Goal: Task Accomplishment & Management: Manage account settings

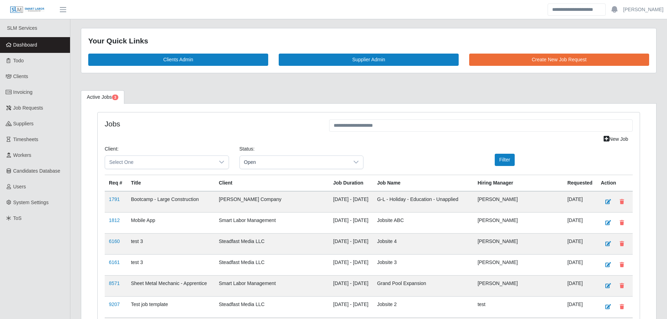
click at [39, 47] on link "Dashboard" at bounding box center [35, 45] width 70 height 16
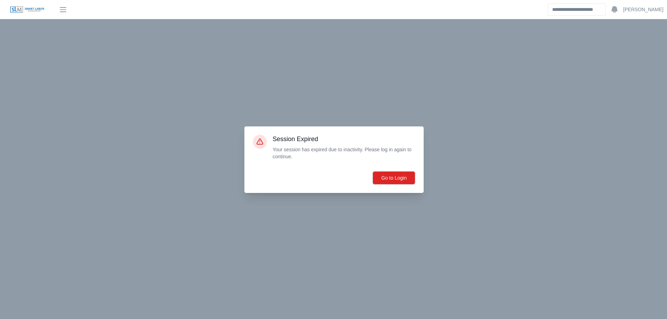
scroll to position [2187, 0]
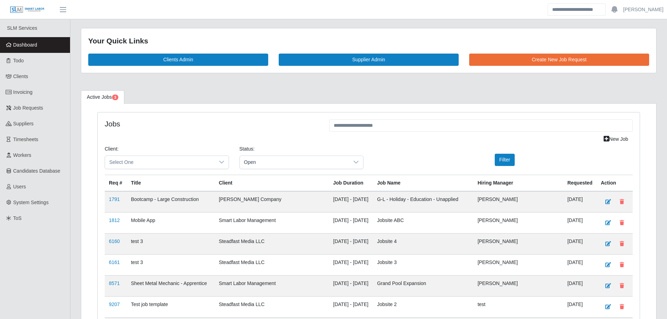
click at [8, 47] on icon at bounding box center [9, 44] width 6 height 5
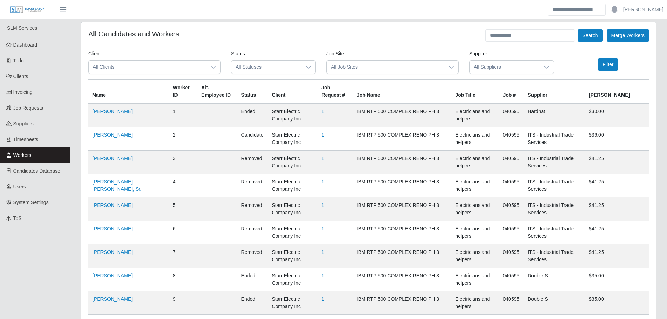
click at [28, 158] on span "Workers" at bounding box center [22, 155] width 18 height 6
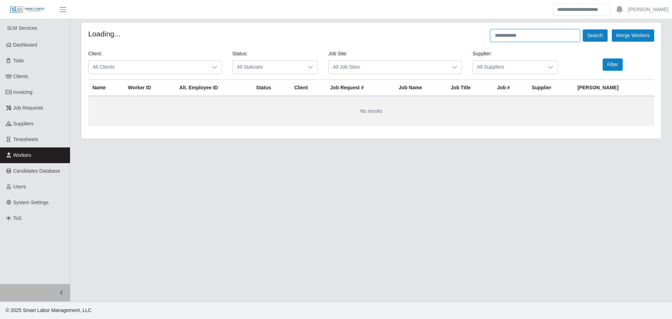
click at [508, 38] on input "text" at bounding box center [536, 35] width 90 height 12
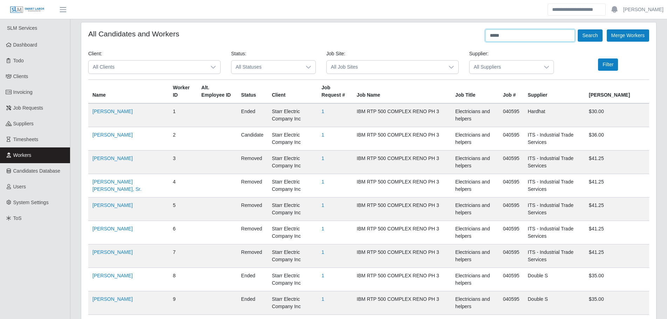
click at [578, 29] on button "Search" at bounding box center [590, 35] width 25 height 12
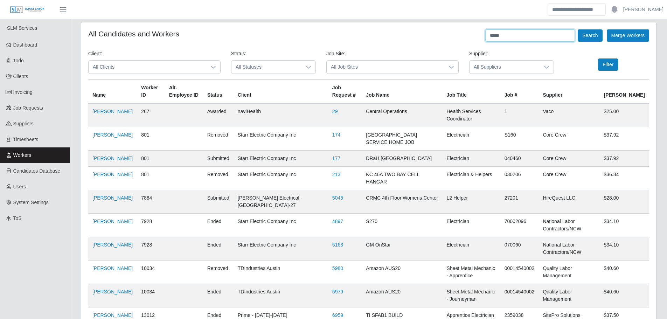
click at [543, 34] on input "*****" at bounding box center [530, 35] width 90 height 12
click at [542, 34] on input "*****" at bounding box center [530, 35] width 90 height 12
type input "*****"
click at [578, 29] on button "Search" at bounding box center [590, 35] width 25 height 12
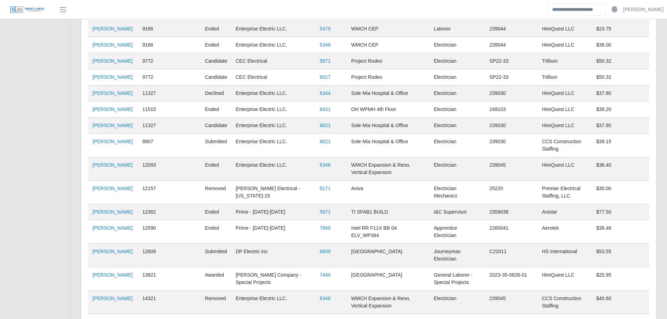
scroll to position [2037, 0]
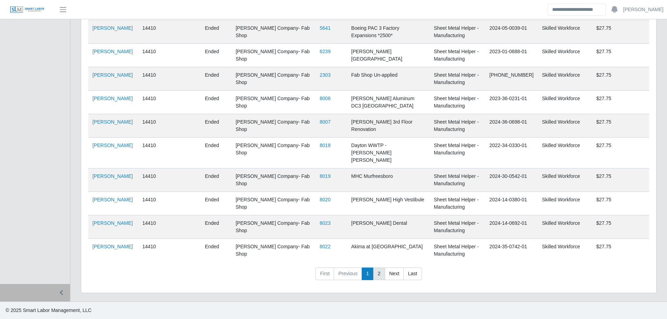
click at [381, 275] on link "2" at bounding box center [379, 273] width 12 height 13
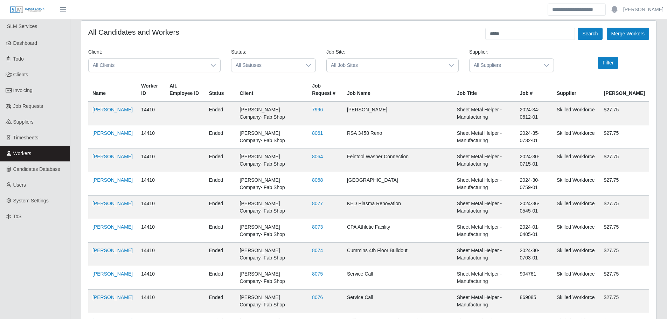
scroll to position [0, 0]
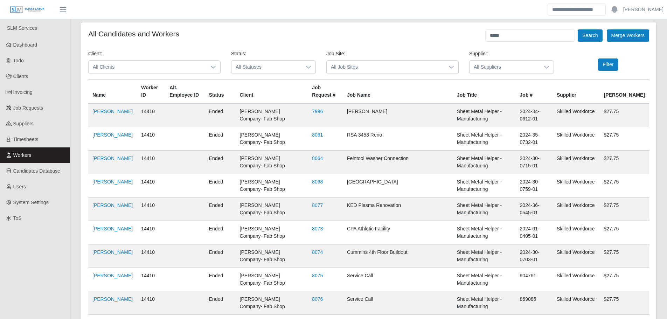
click at [145, 68] on span "All Clients" at bounding box center [148, 67] width 118 height 13
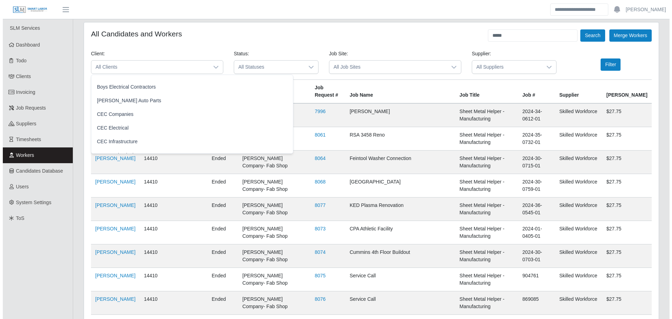
scroll to position [414, 0]
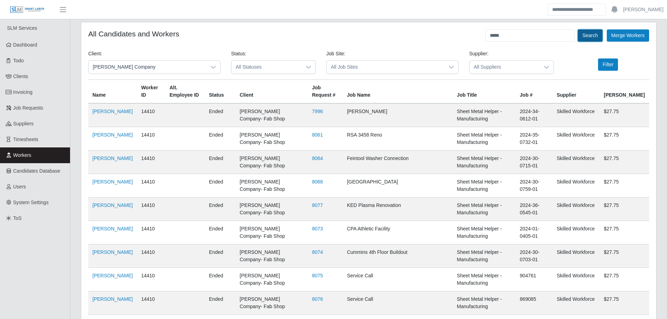
click at [587, 37] on button "Search" at bounding box center [590, 35] width 25 height 12
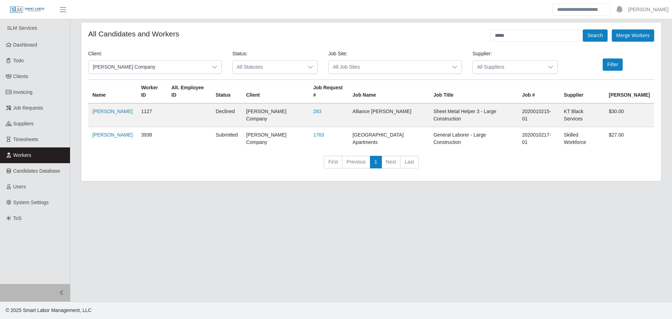
click at [183, 63] on span "Lee Company" at bounding box center [148, 67] width 119 height 13
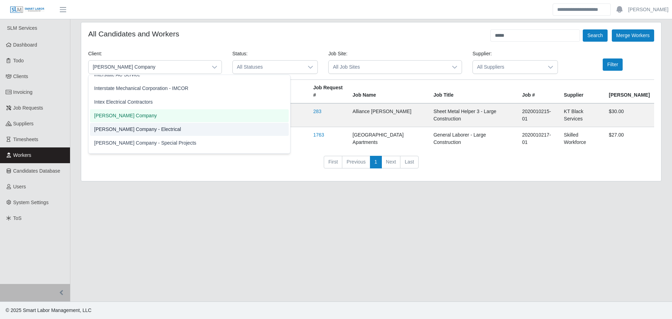
scroll to position [446, 0]
click at [144, 144] on span "Lee Company - Special Projects" at bounding box center [145, 141] width 102 height 7
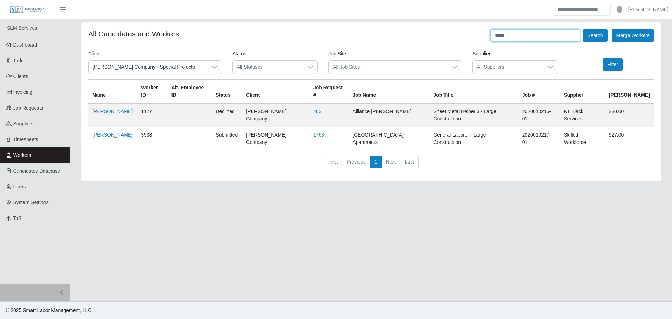
click at [516, 37] on input "*****" at bounding box center [536, 35] width 90 height 12
click at [583, 29] on button "Search" at bounding box center [595, 35] width 25 height 12
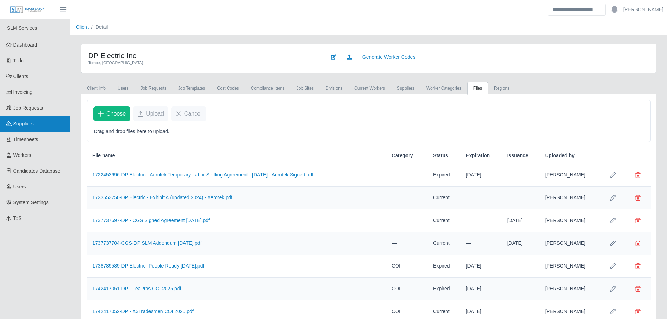
click at [23, 121] on span "Suppliers" at bounding box center [23, 124] width 20 height 6
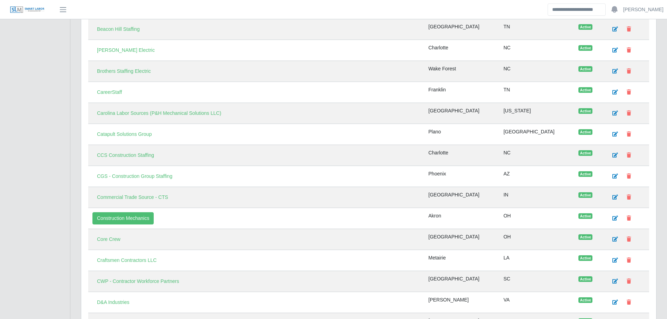
scroll to position [385, 0]
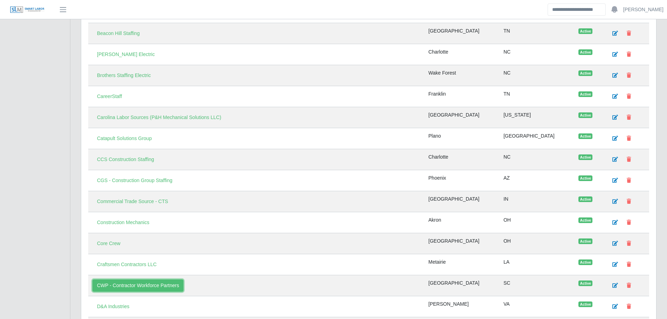
click at [120, 284] on link "CWP - Contractor Workforce Partners" at bounding box center [137, 285] width 91 height 12
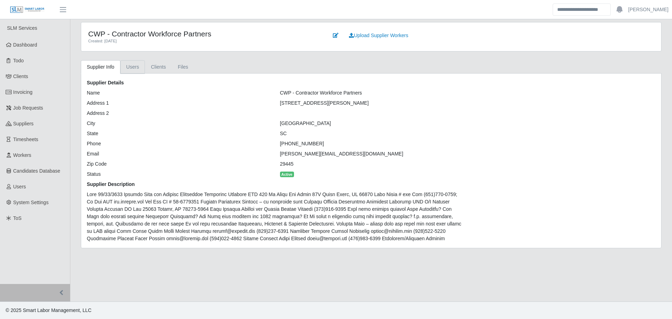
click at [137, 68] on link "Users" at bounding box center [132, 67] width 25 height 14
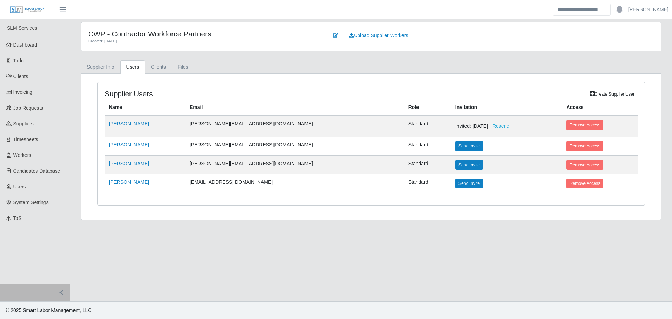
click at [607, 95] on link "Create Supplier User" at bounding box center [612, 94] width 51 height 10
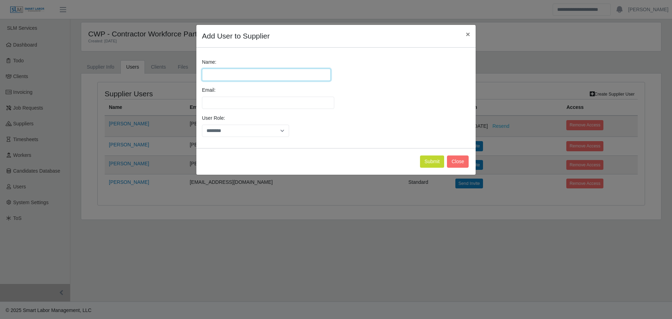
click at [221, 75] on input "Name:" at bounding box center [266, 75] width 129 height 12
click at [228, 78] on input "Name:" at bounding box center [266, 75] width 129 height 12
type input "*********"
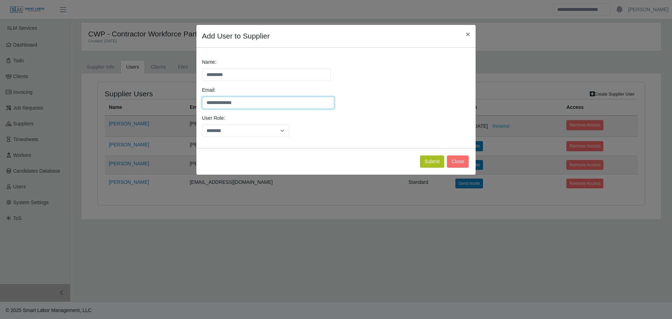
type input "**********"
click at [425, 160] on button "Submit" at bounding box center [432, 161] width 25 height 12
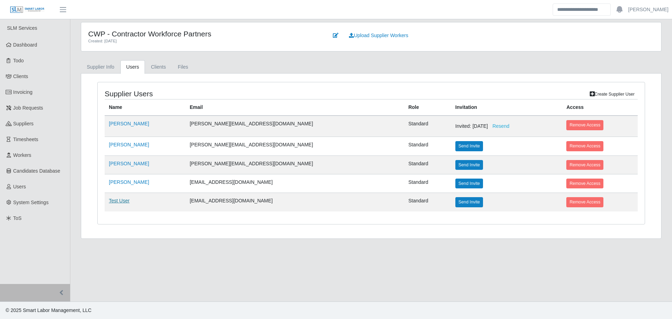
click at [120, 203] on link "Test User" at bounding box center [119, 201] width 21 height 6
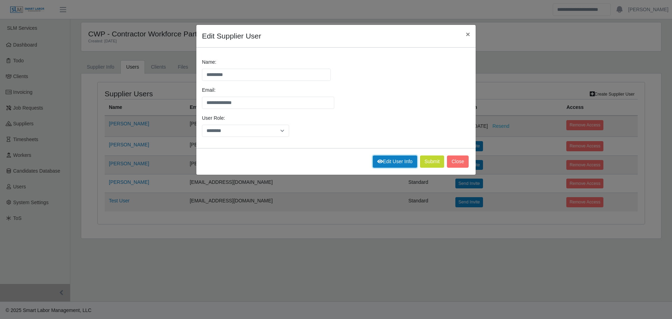
click at [397, 162] on link "Edit User Info" at bounding box center [395, 161] width 44 height 12
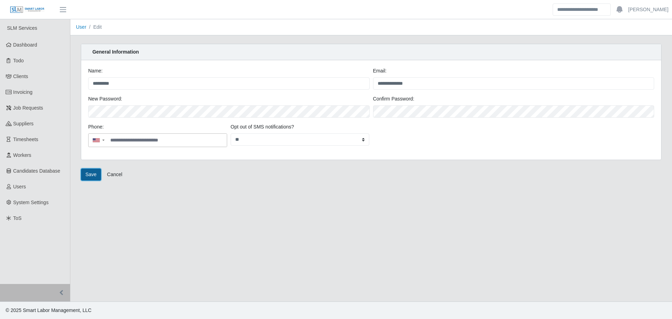
click at [87, 175] on button "Save" at bounding box center [91, 174] width 20 height 12
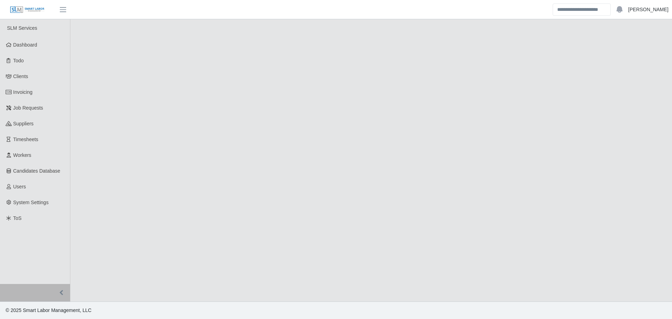
click at [646, 9] on link "Jeremy Roark" at bounding box center [648, 9] width 40 height 7
click at [626, 46] on link "Logout" at bounding box center [640, 48] width 63 height 15
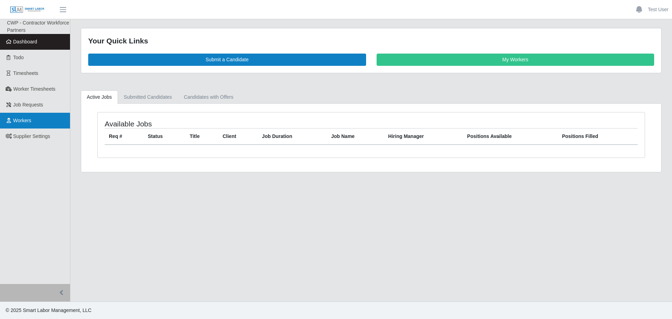
click at [29, 119] on span "Workers" at bounding box center [22, 121] width 18 height 6
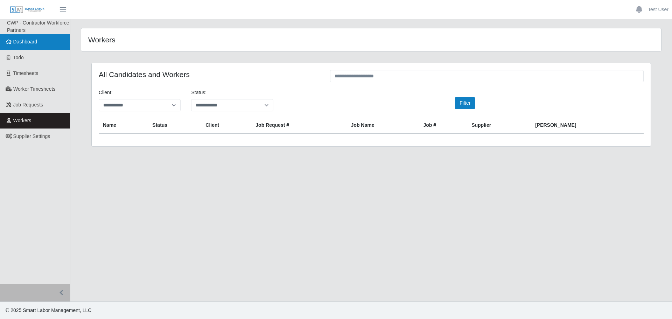
click at [30, 47] on link "Dashboard" at bounding box center [35, 42] width 70 height 16
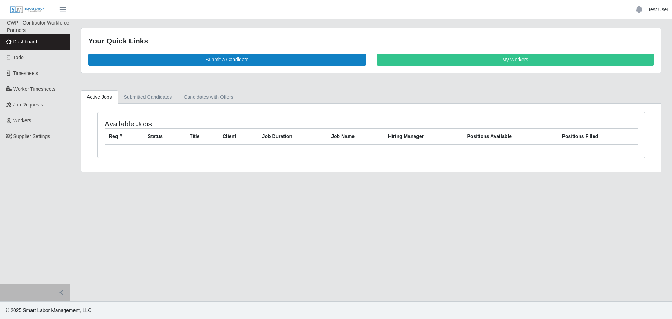
click at [651, 7] on link "Test User" at bounding box center [658, 9] width 21 height 7
click at [640, 47] on link "Logout" at bounding box center [640, 48] width 63 height 15
